Goal: Find specific page/section: Find specific page/section

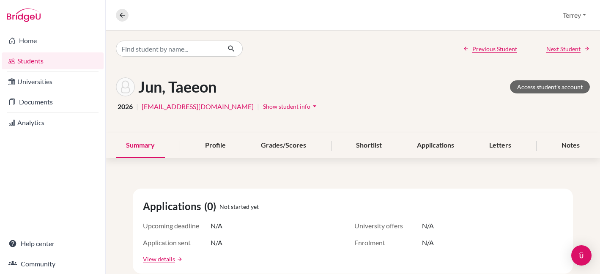
click at [32, 58] on link "Students" at bounding box center [53, 60] width 102 height 17
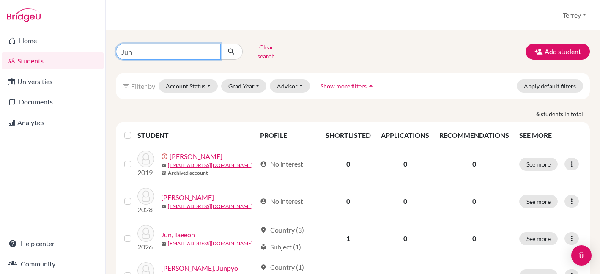
click at [174, 49] on input "Jun" at bounding box center [168, 52] width 105 height 16
click at [211, 48] on input "Jun" at bounding box center [168, 52] width 105 height 16
type input "y"
click at [179, 49] on input "[PERSON_NAME]" at bounding box center [168, 52] width 105 height 16
type input "yong"
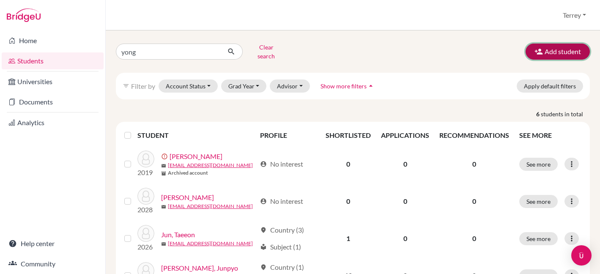
click at [554, 48] on button "Add student" at bounding box center [558, 52] width 64 height 16
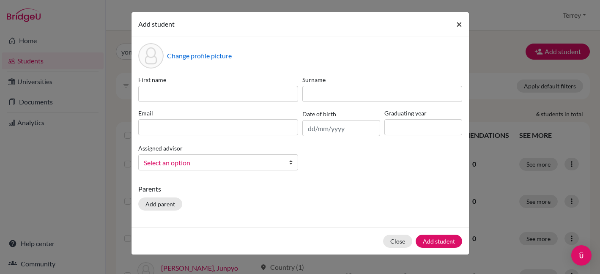
click at [459, 23] on span "×" at bounding box center [459, 24] width 6 height 12
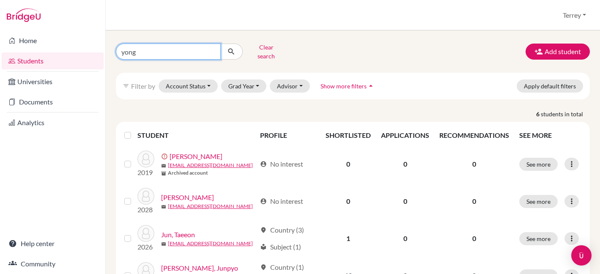
click at [212, 49] on input "yong" at bounding box center [168, 52] width 105 height 16
click at [168, 49] on input "Find student by name..." at bounding box center [168, 52] width 105 height 16
type input "Yong"
click at [311, 38] on div "Yong Clear search Add student filter_list Filter by Account Status Active accou…" at bounding box center [353, 152] width 495 height 244
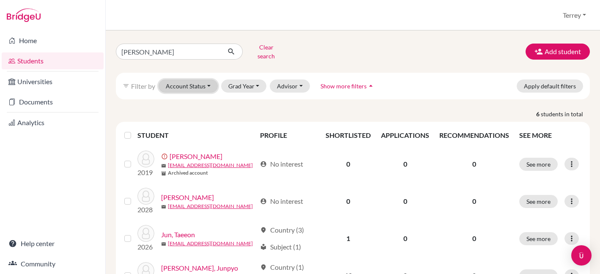
click at [201, 82] on button "Account Status" at bounding box center [188, 86] width 59 height 13
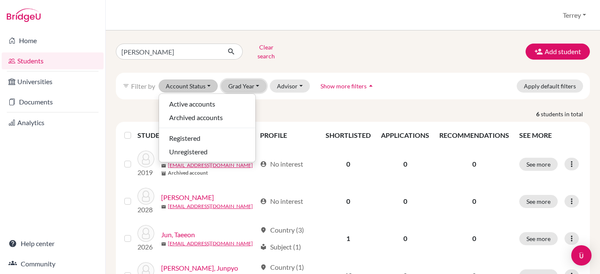
click at [250, 81] on button "Grad Year" at bounding box center [244, 86] width 46 height 13
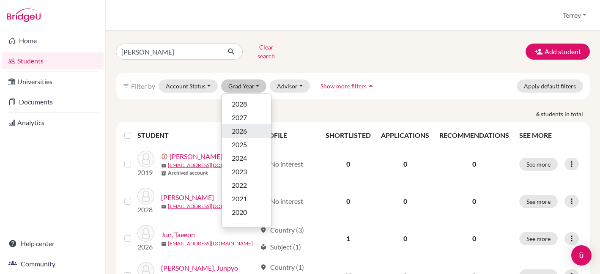
click at [245, 126] on span "2026" at bounding box center [239, 131] width 15 height 10
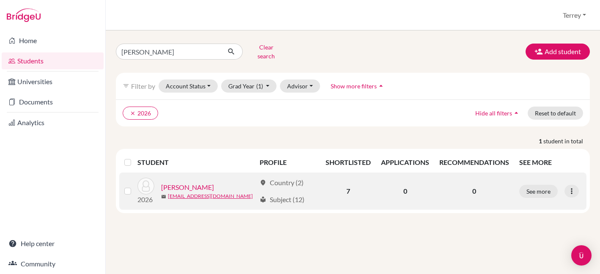
click at [173, 182] on link "Yong, Liam" at bounding box center [187, 187] width 53 height 10
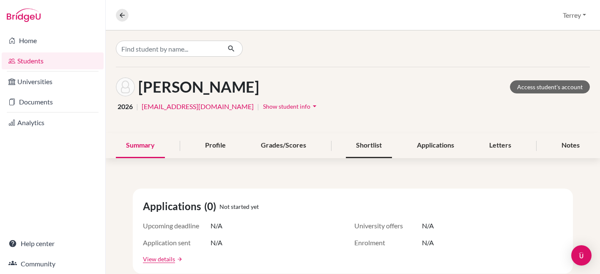
click at [370, 149] on div "Shortlist" at bounding box center [369, 145] width 46 height 25
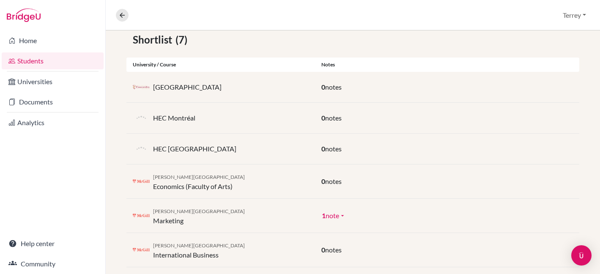
scroll to position [153, 0]
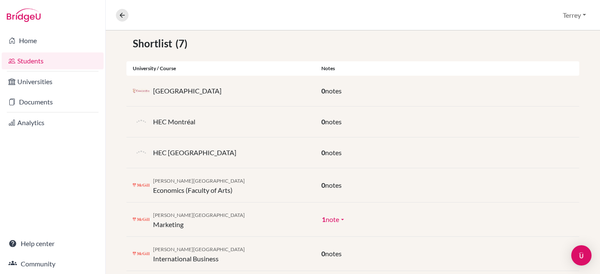
click at [169, 155] on p "HEC Paris" at bounding box center [194, 153] width 83 height 10
drag, startPoint x: 182, startPoint y: 154, endPoint x: 154, endPoint y: 154, distance: 28.3
click at [154, 154] on p "HEC Paris" at bounding box center [194, 153] width 83 height 10
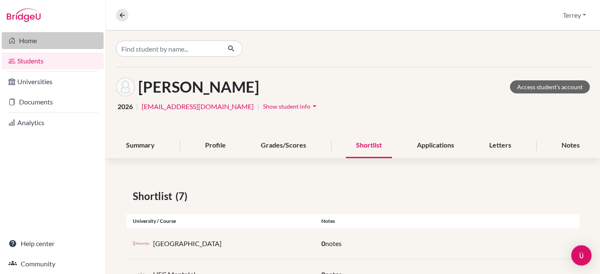
click at [23, 38] on link "Home" at bounding box center [53, 40] width 102 height 17
